Goal: Navigation & Orientation: Understand site structure

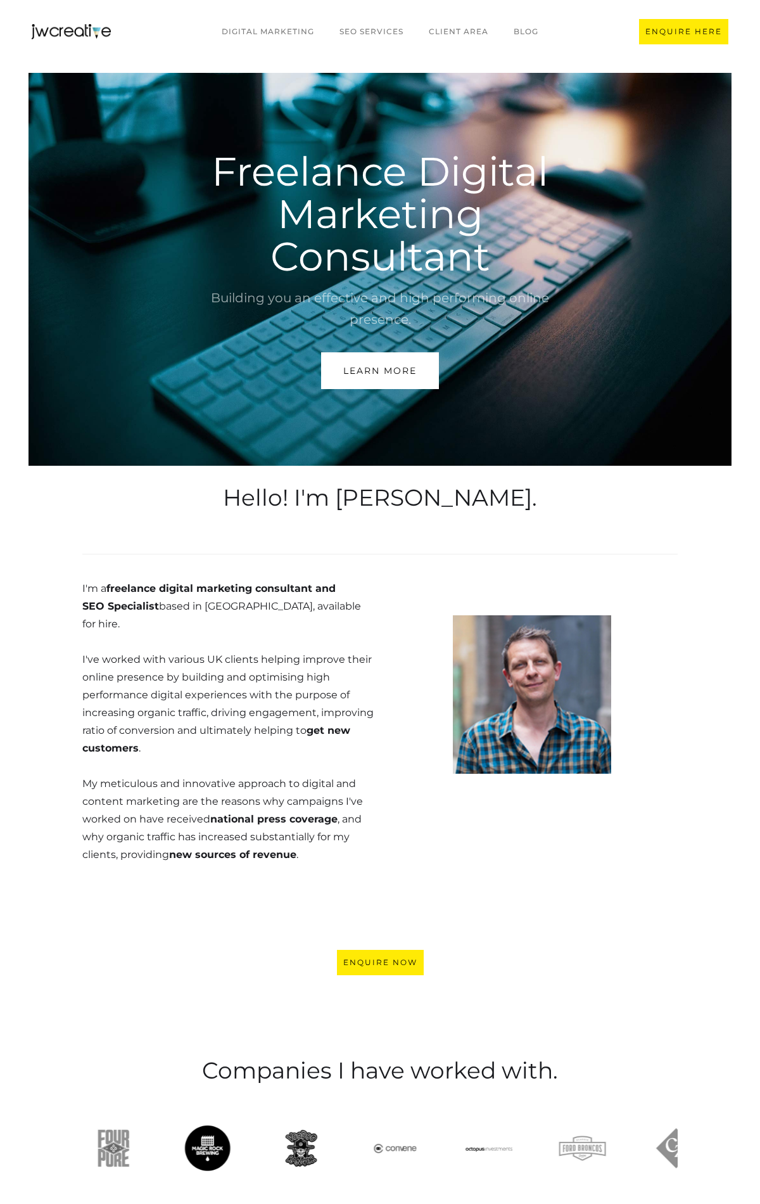
scroll to position [2949, 0]
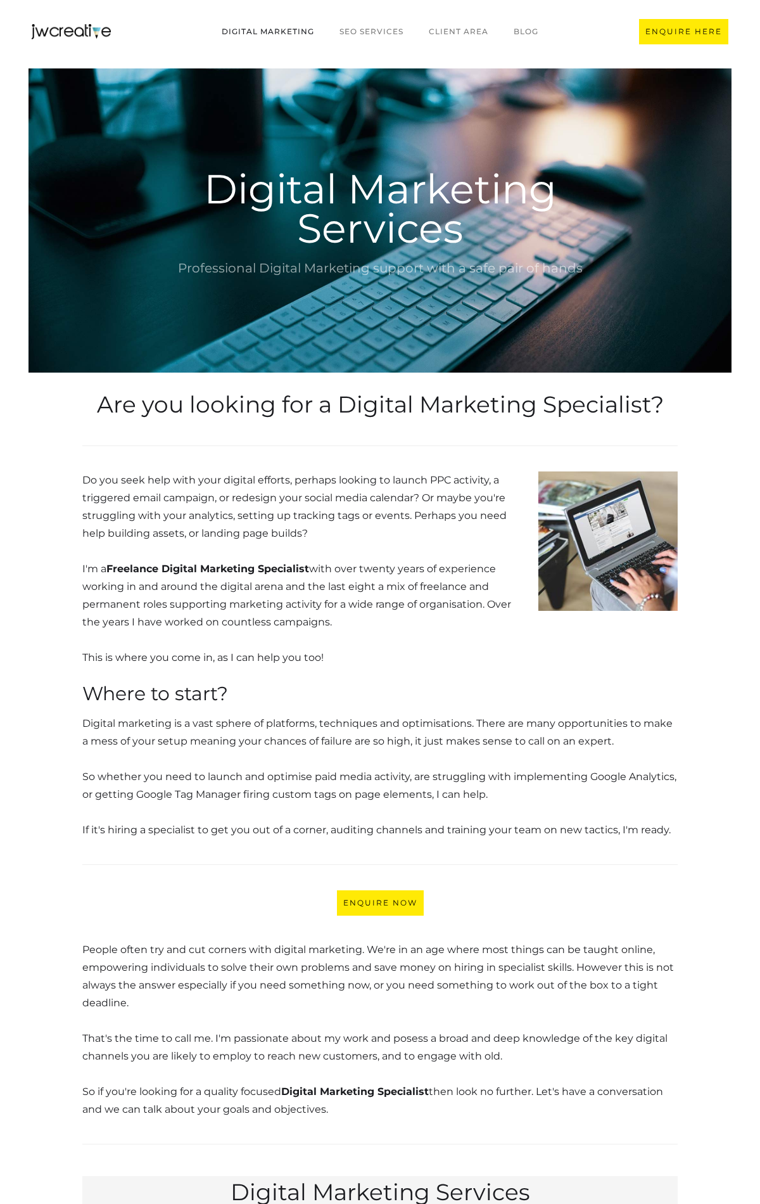
scroll to position [1324, 0]
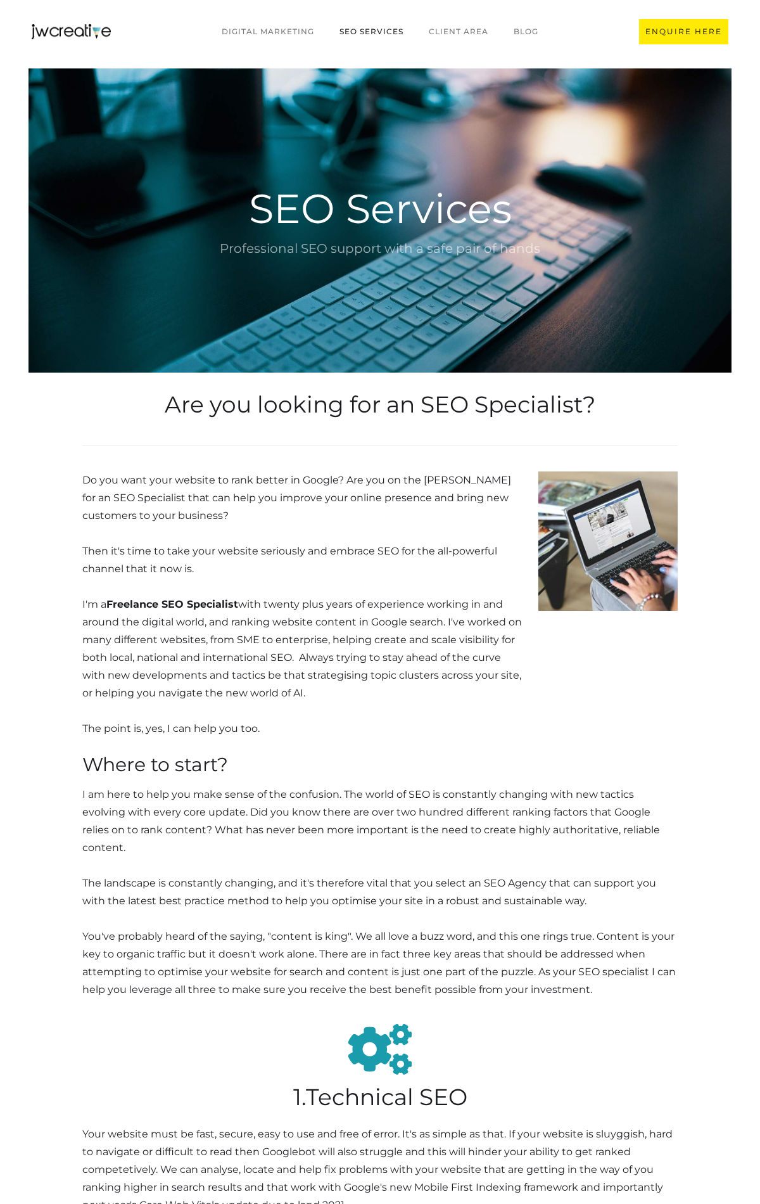
scroll to position [2448, 0]
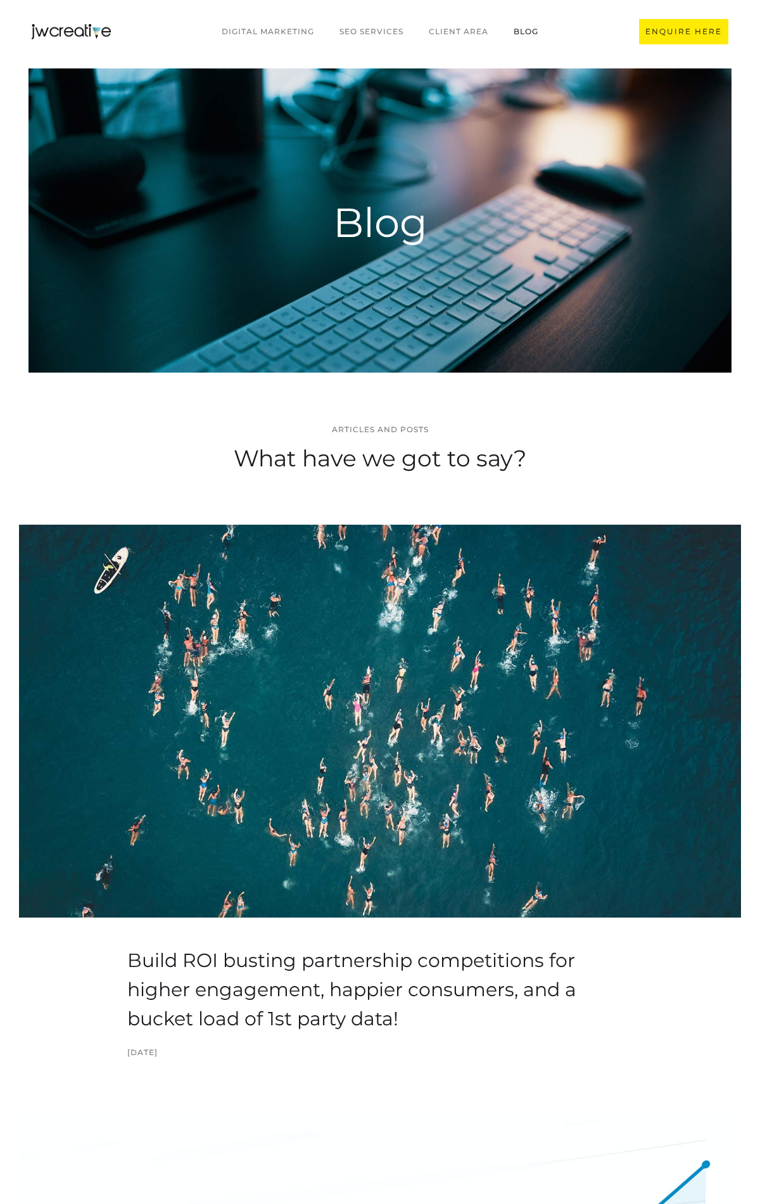
scroll to position [2841, 0]
